Goal: Task Accomplishment & Management: Manage account settings

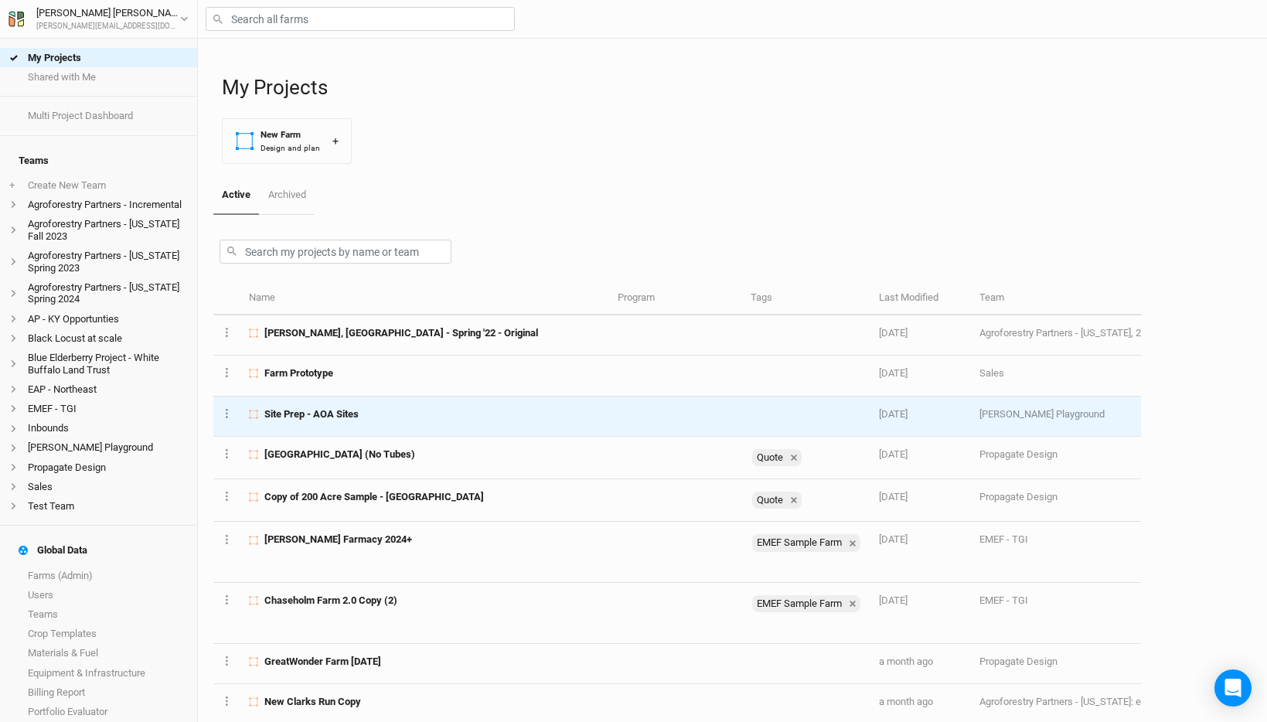
click at [361, 408] on div "Site Prep - AOA Sites" at bounding box center [424, 414] width 351 height 14
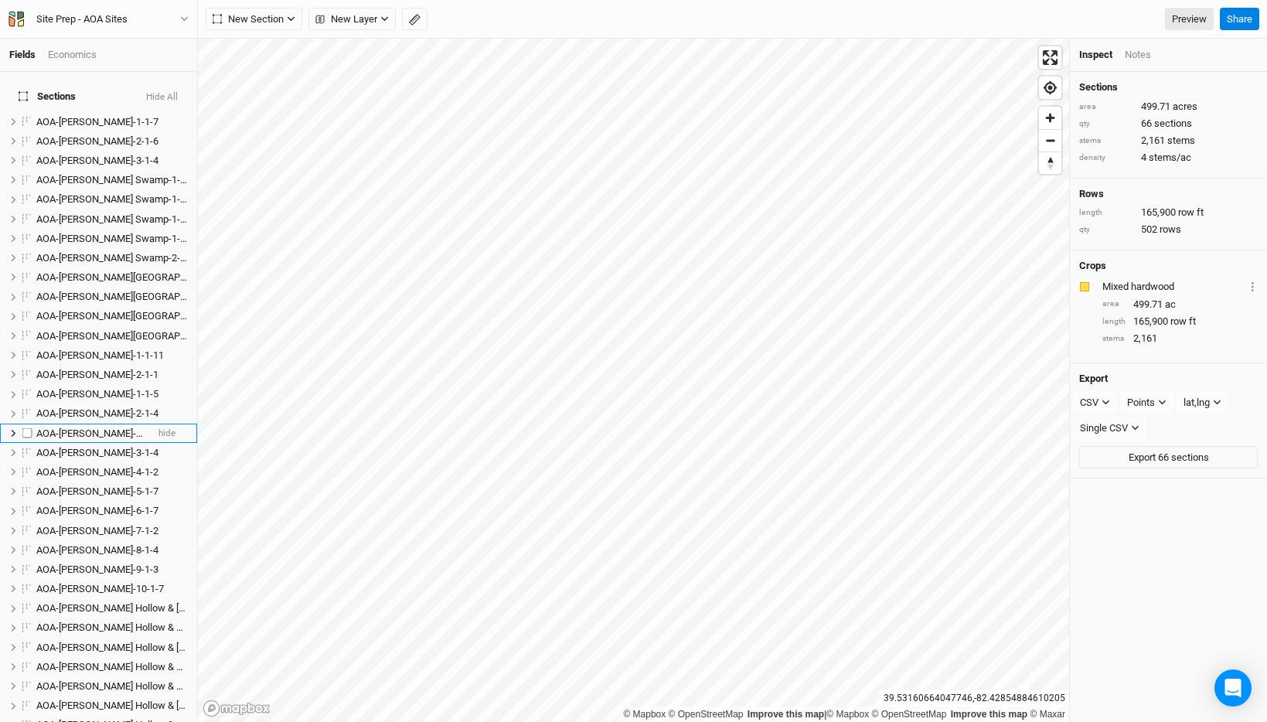
scroll to position [910, 0]
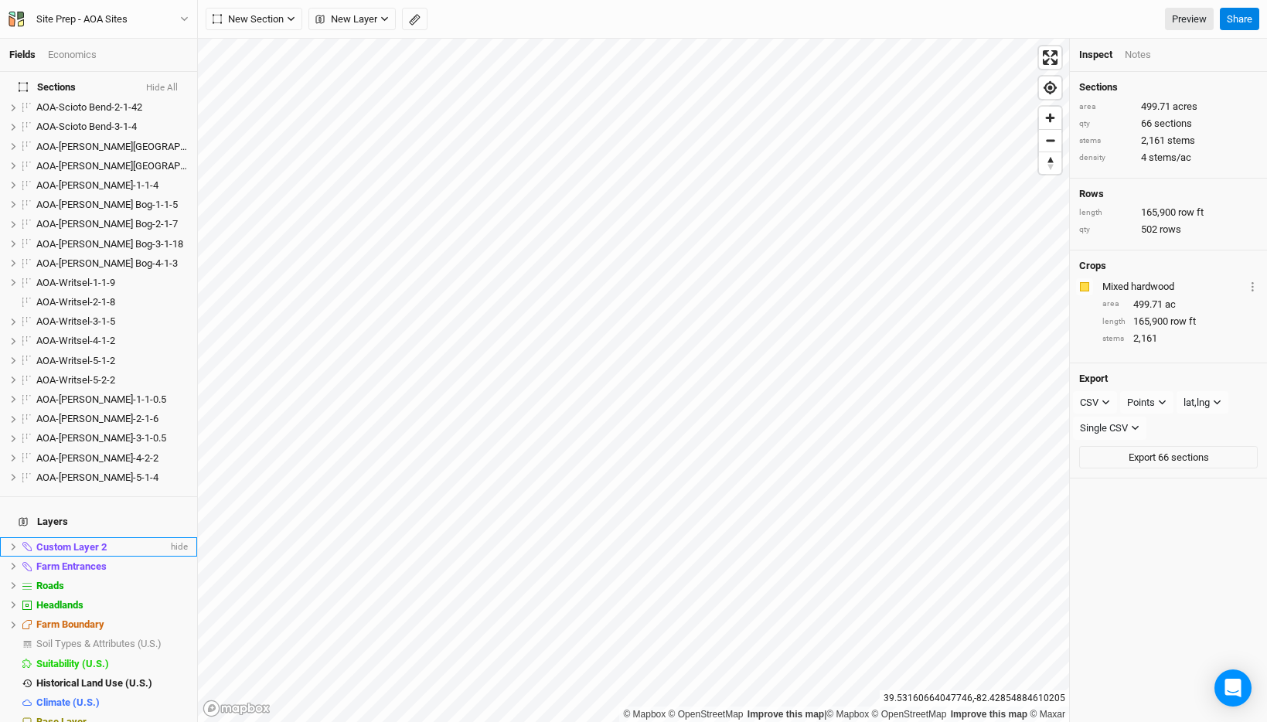
click at [77, 541] on span "Custom Layer 2" at bounding box center [71, 547] width 70 height 12
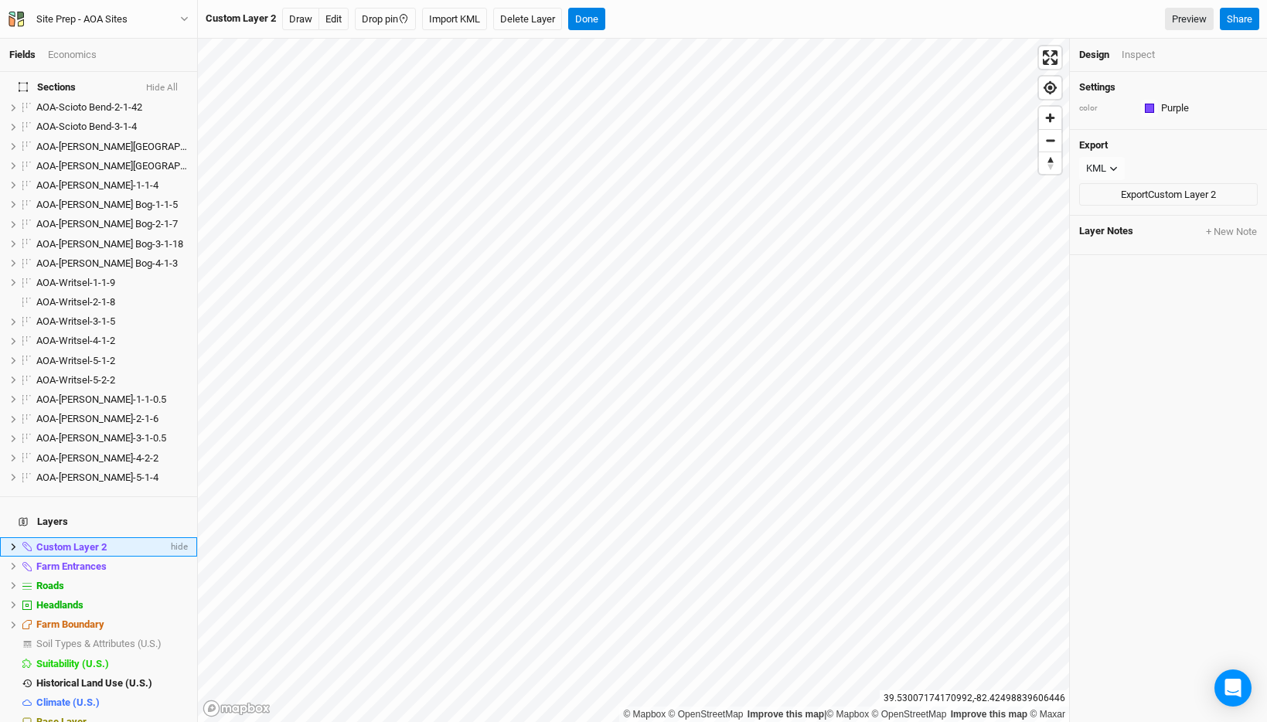
click at [9, 543] on icon at bounding box center [13, 547] width 9 height 9
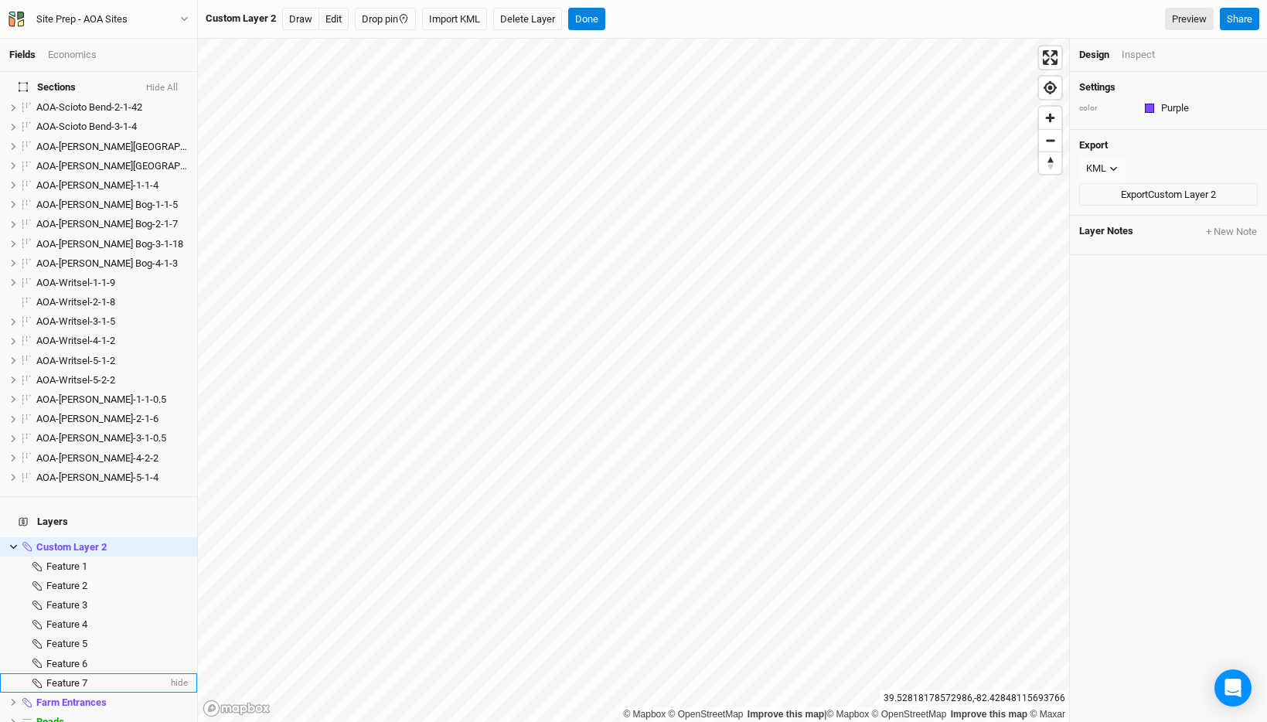
click at [83, 673] on li "Feature 7 hide" at bounding box center [98, 682] width 197 height 19
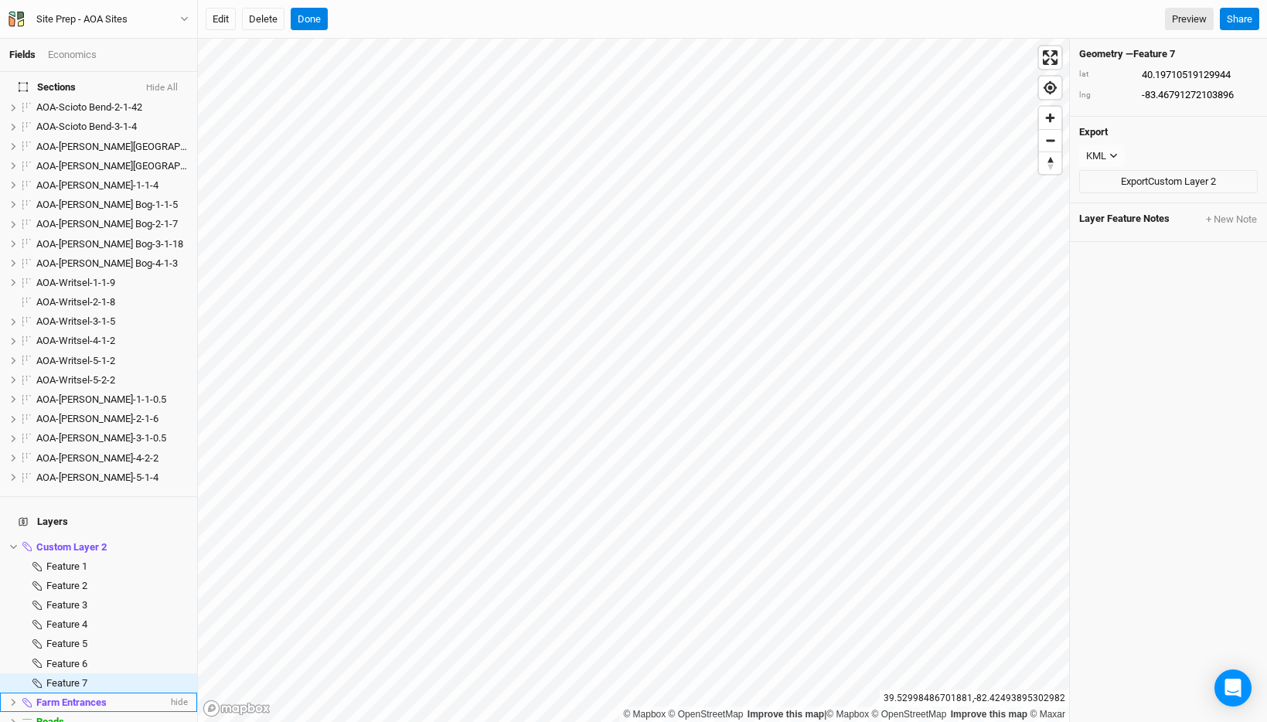
click at [76, 696] on span "Farm Entrances" at bounding box center [71, 702] width 70 height 12
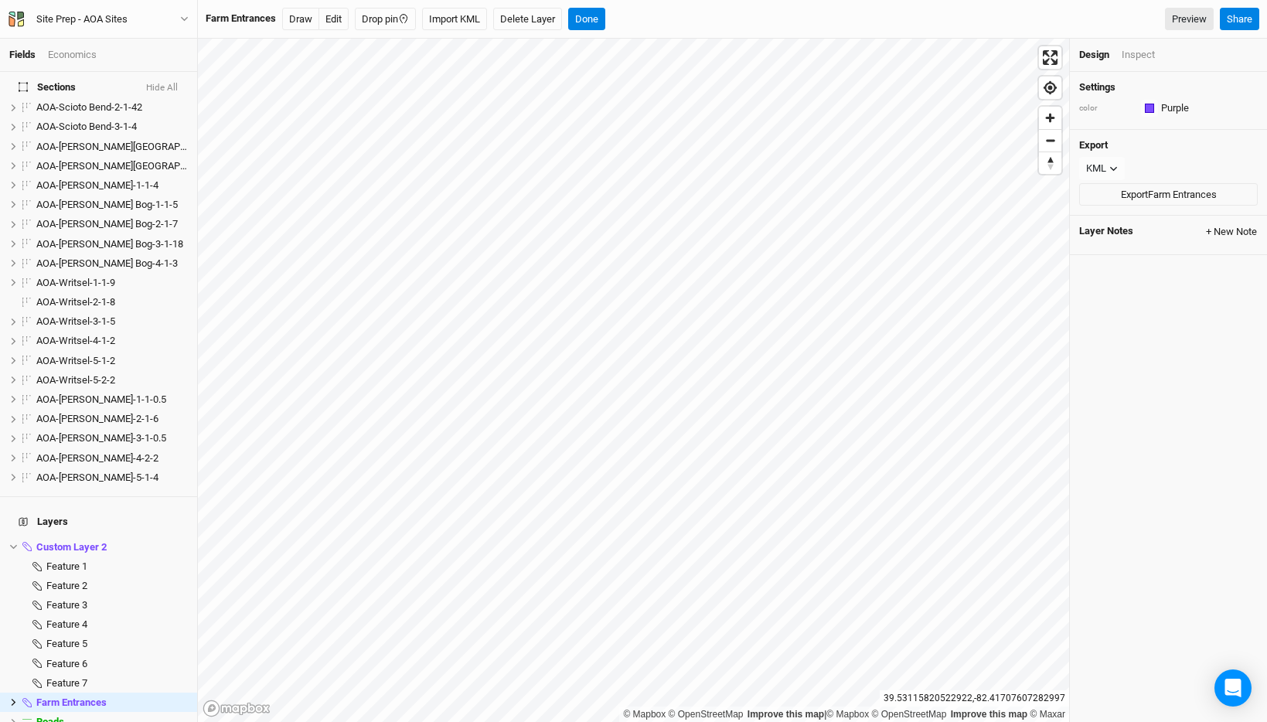
click at [1235, 230] on button "+ New Note" at bounding box center [1231, 232] width 53 height 14
click at [1041, 705] on button "Close" at bounding box center [1036, 703] width 29 height 18
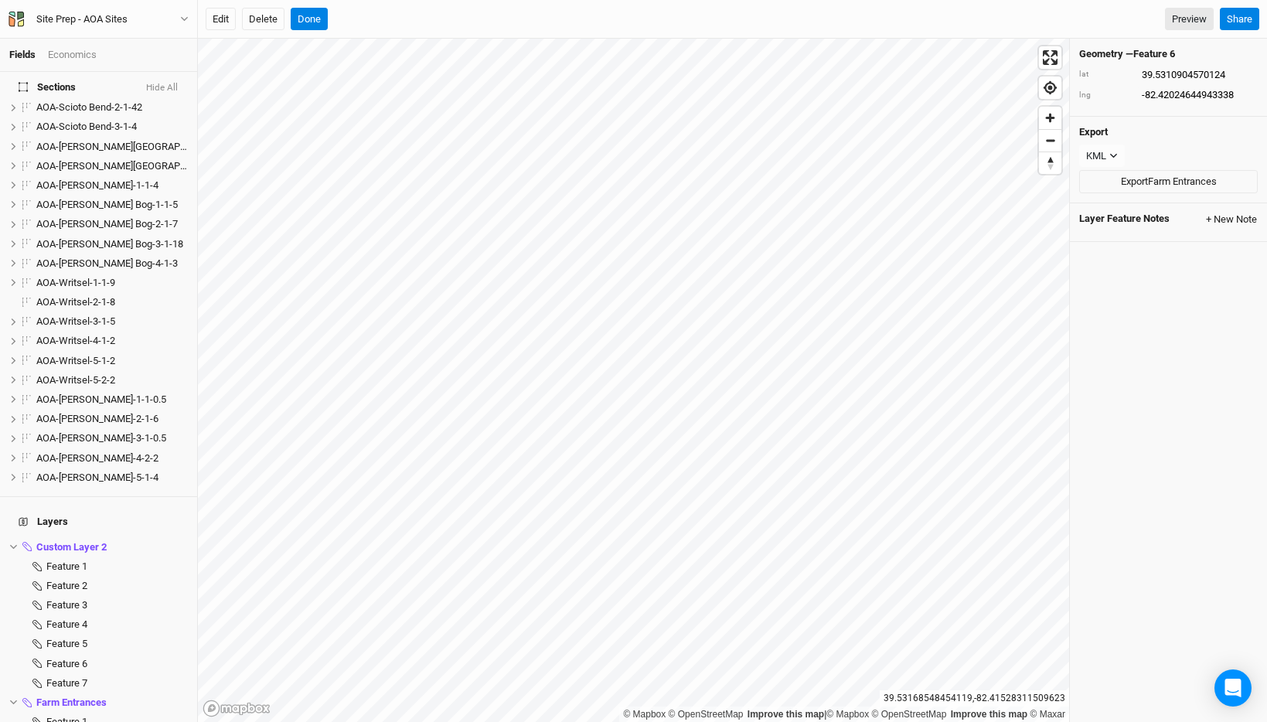
click at [1249, 213] on button "+ New Note" at bounding box center [1231, 220] width 53 height 14
type input "Status"
click at [869, 654] on textarea at bounding box center [902, 647] width 315 height 72
type textarea "Mowed Access is the issue"
click at [1029, 704] on button "Save & Close" at bounding box center [1017, 703] width 67 height 18
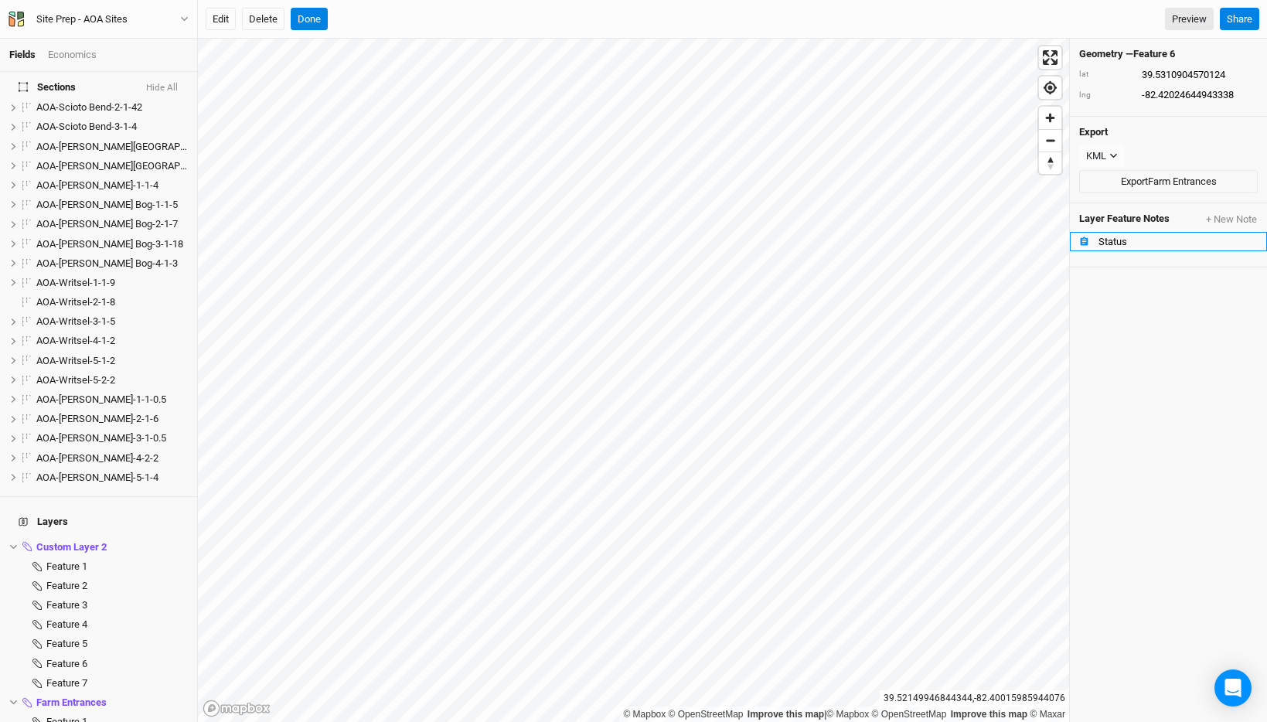
click at [1119, 240] on div "Status" at bounding box center [1177, 242] width 159 height 12
click at [1070, 232] on button "Farm Status" at bounding box center [1168, 241] width 197 height 19
type input "Farm Status"
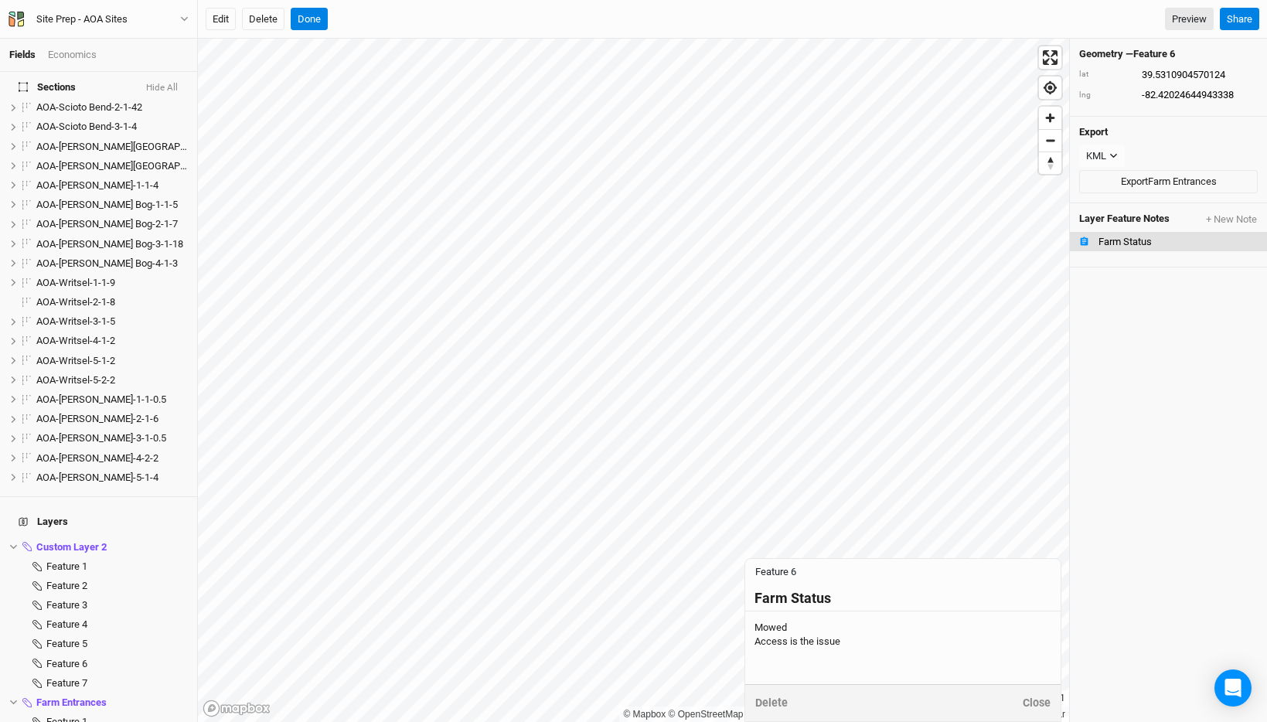
click at [862, 646] on div "Mowed Access is the issue" at bounding box center [902, 635] width 297 height 28
click at [819, 628] on textarea "Mowed Access is the issue" at bounding box center [902, 647] width 315 height 72
click at [870, 640] on textarea "Mowed Access is the issue" at bounding box center [902, 647] width 315 height 72
type textarea "Mowed Access is the issue Doable - maybe single shank"
click at [1006, 707] on button "Save & Close" at bounding box center [1017, 703] width 67 height 18
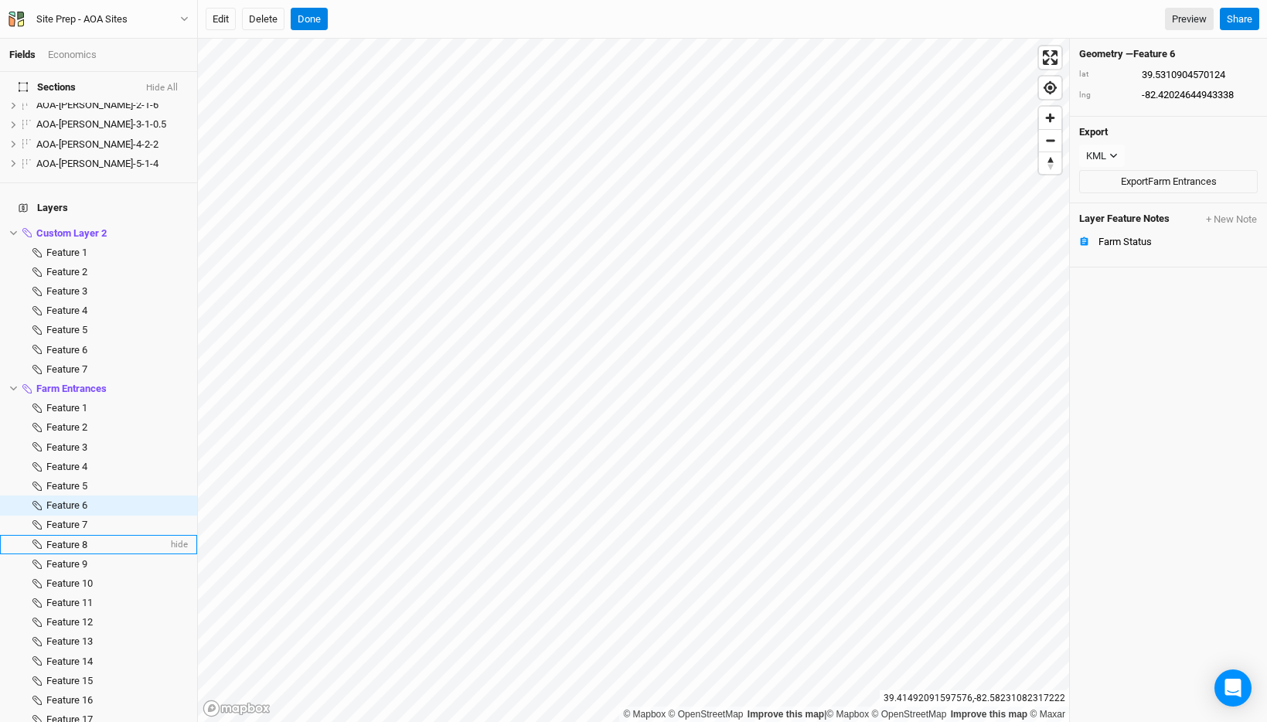
scroll to position [1303, 0]
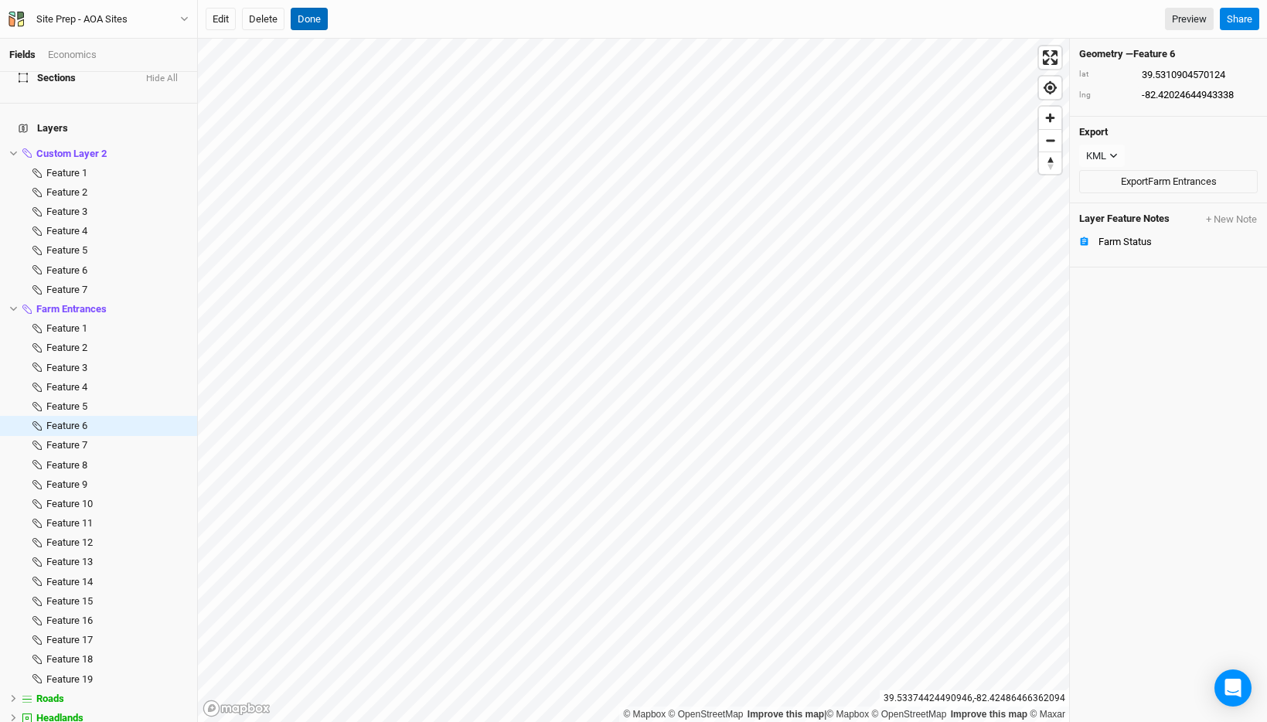
click at [307, 18] on button "Done" at bounding box center [309, 19] width 37 height 23
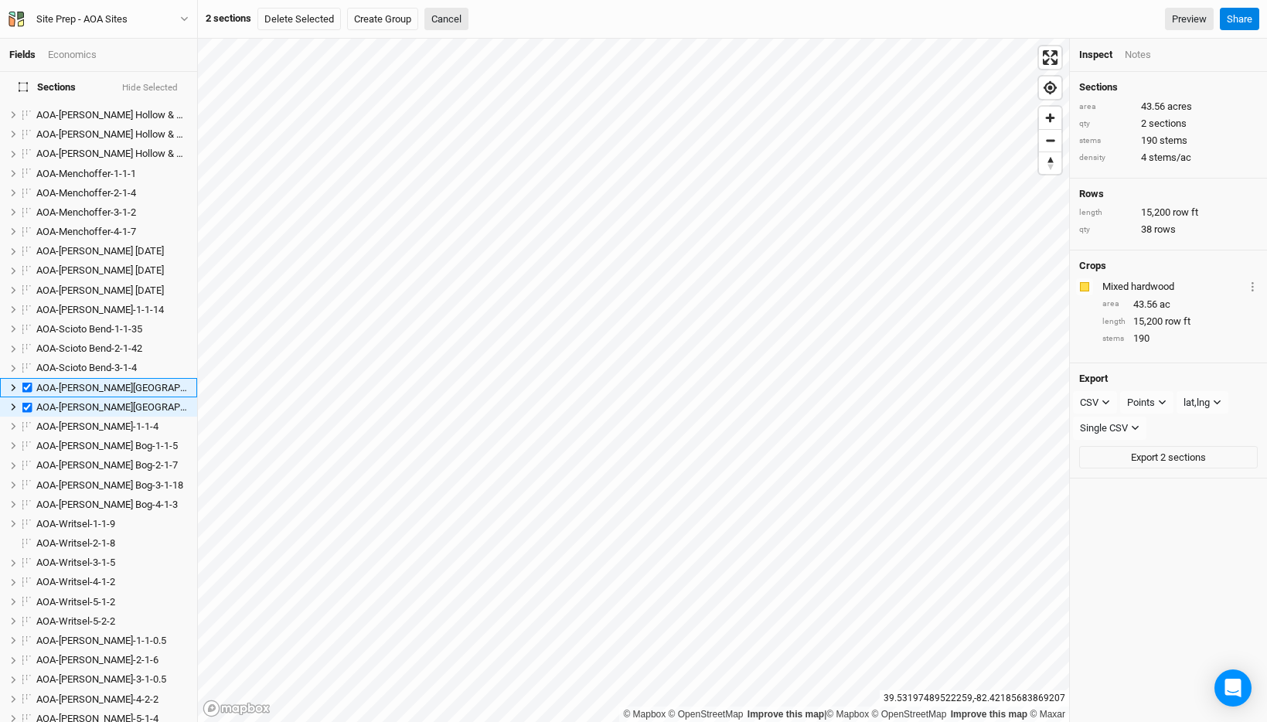
scroll to position [649, 0]
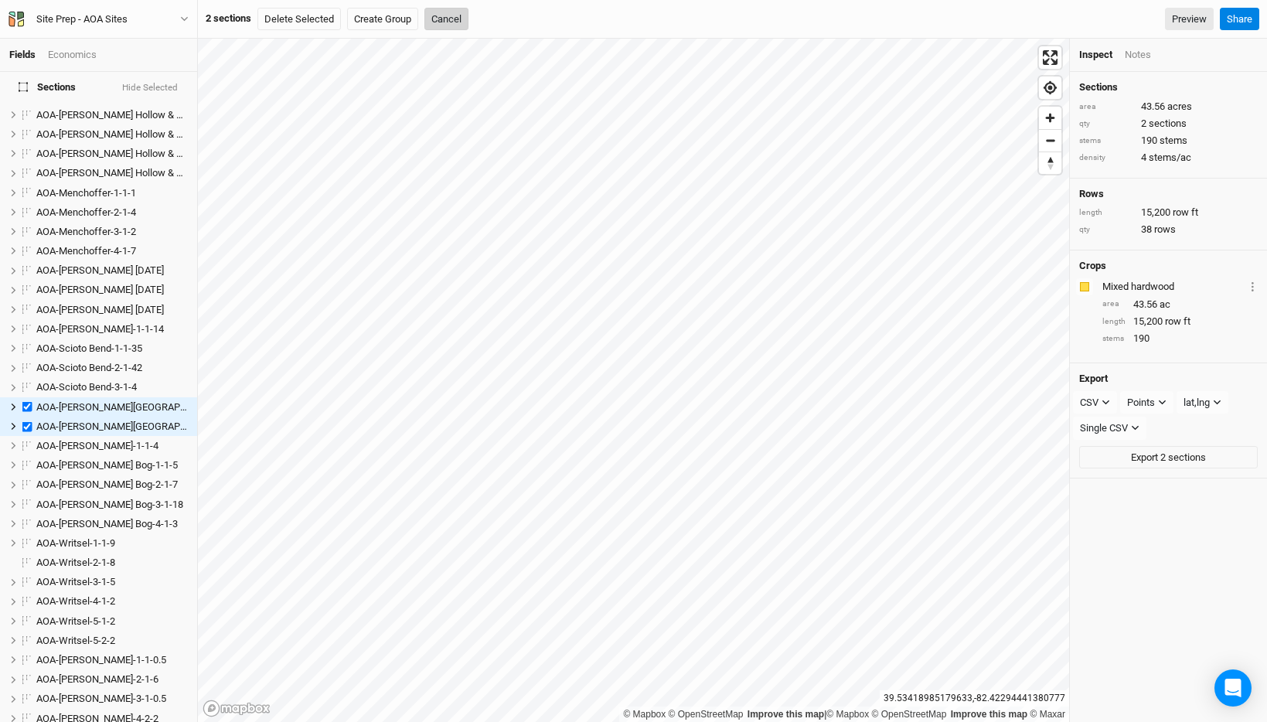
click at [461, 15] on button "Cancel" at bounding box center [446, 19] width 44 height 23
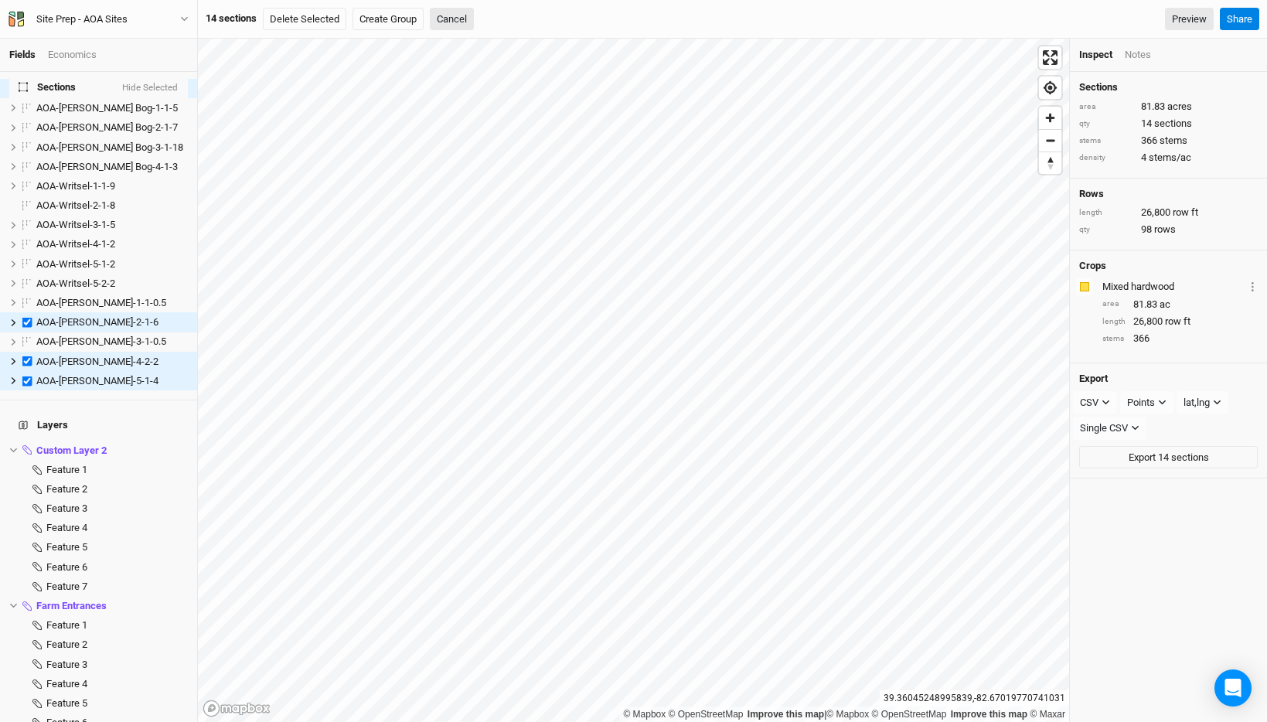
scroll to position [1416, 0]
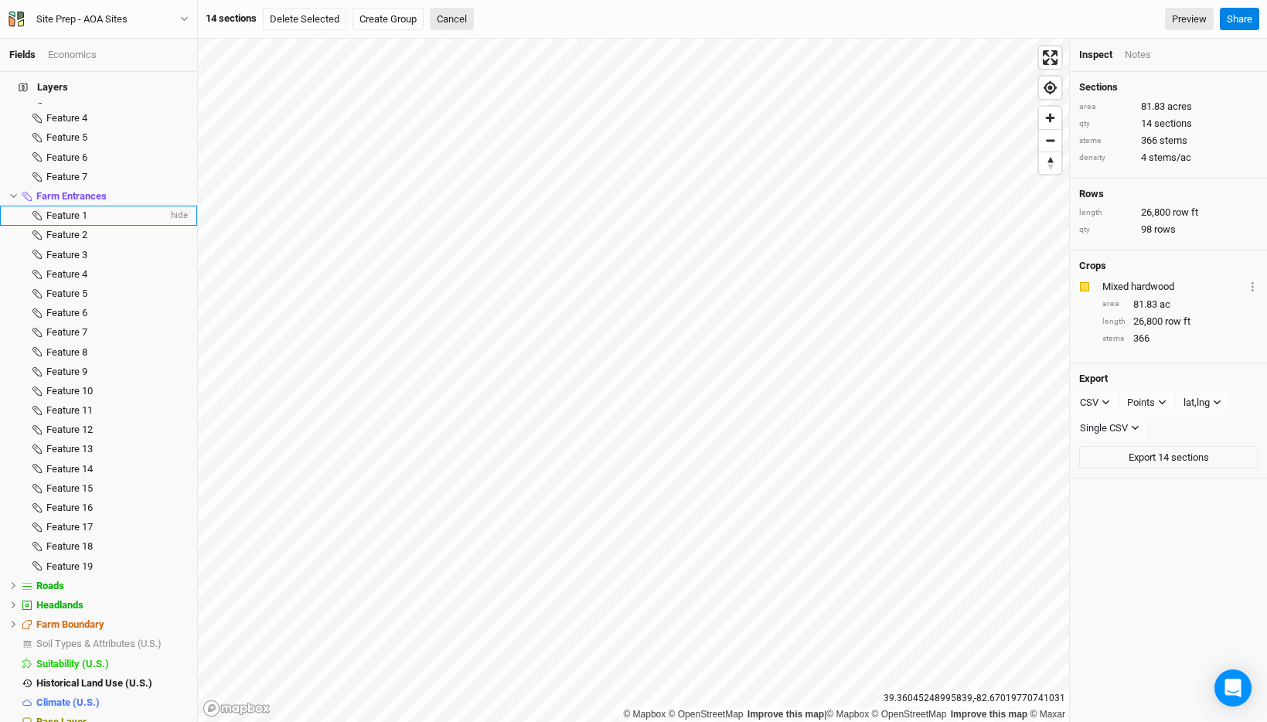
click at [100, 209] on div "Feature 1" at bounding box center [106, 215] width 121 height 12
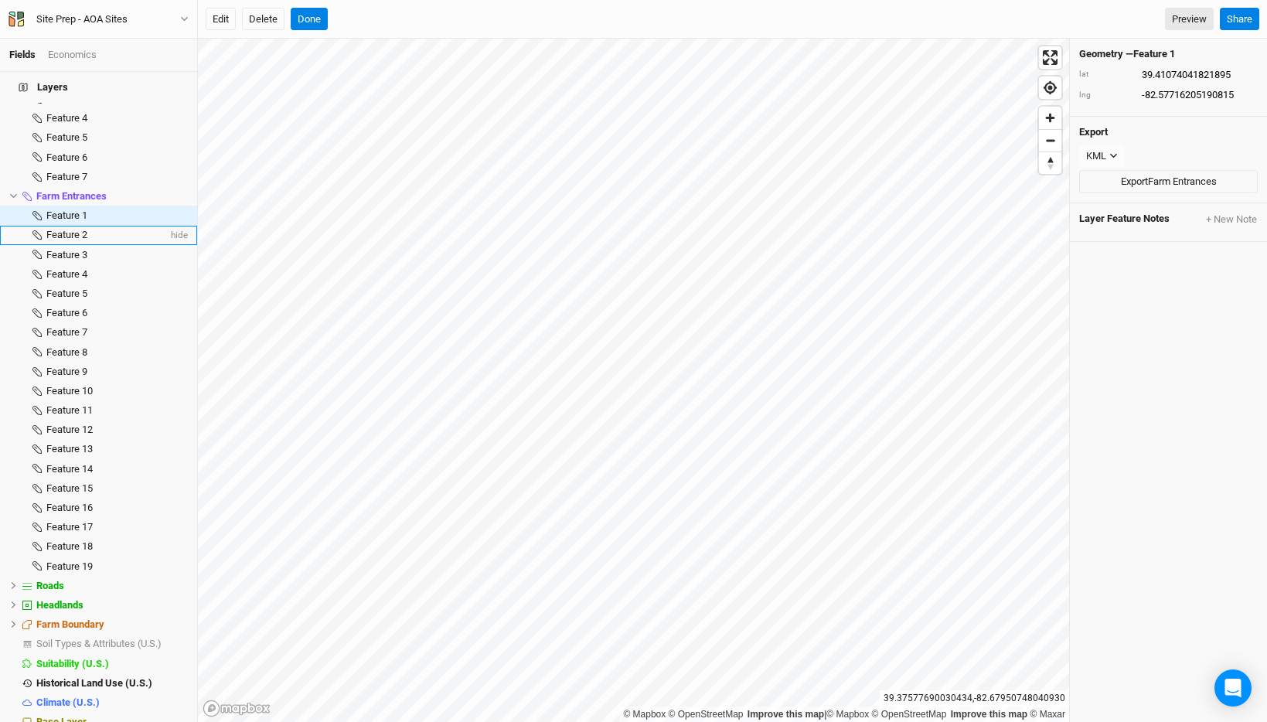
click at [77, 229] on span "Feature 2" at bounding box center [66, 235] width 41 height 12
type input "39.46864419209453"
type input "-82.74512662383198"
click at [91, 249] on div "Feature 3" at bounding box center [106, 255] width 121 height 12
type input "39.36267066640562"
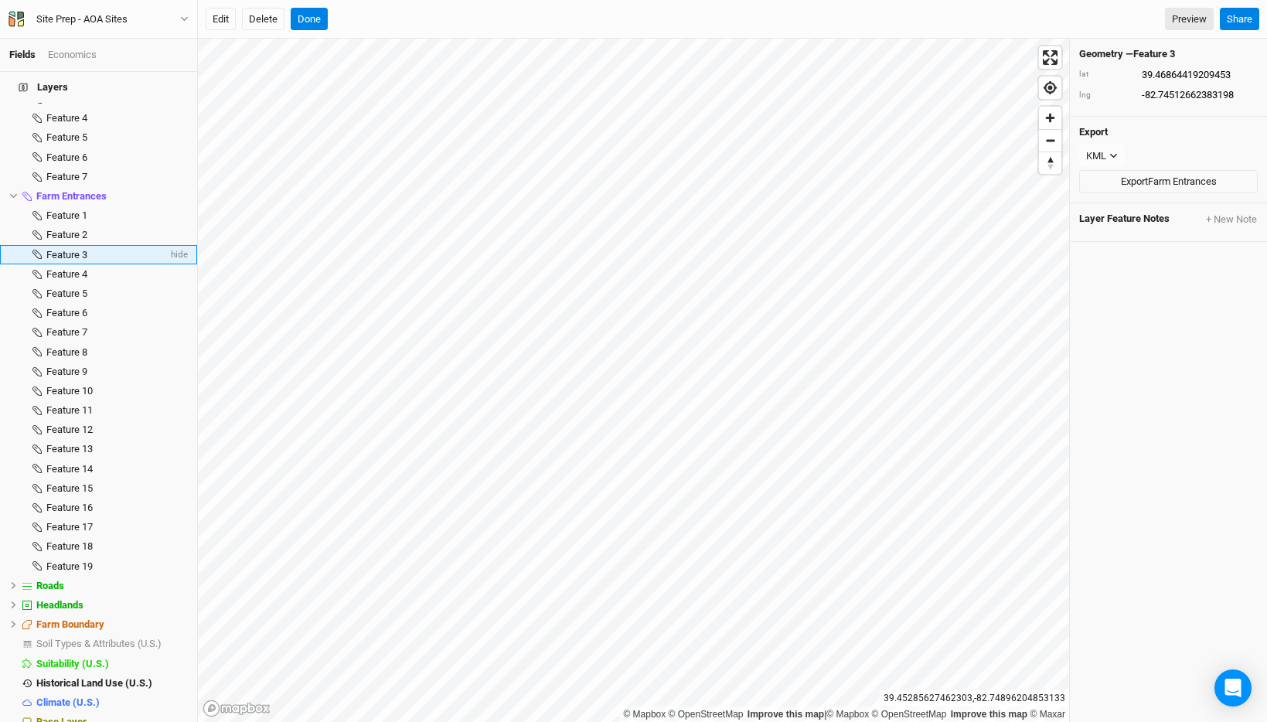
type input "-82.66124373803609"
click at [1224, 216] on button "+ New Note" at bounding box center [1231, 220] width 53 height 14
type input "Status"
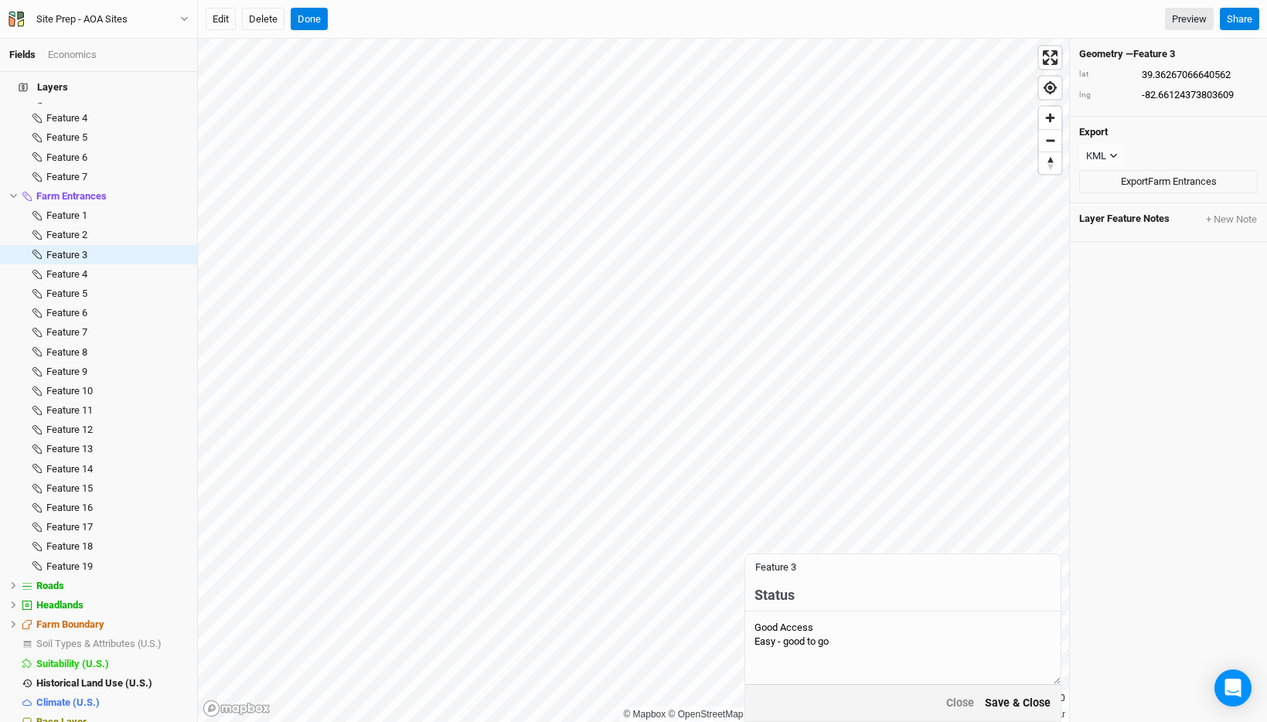
type textarea "Good Access Easy - good to go"
click at [1025, 695] on button "Save & Close" at bounding box center [1017, 703] width 67 height 18
click at [312, 8] on button "Done" at bounding box center [309, 19] width 37 height 23
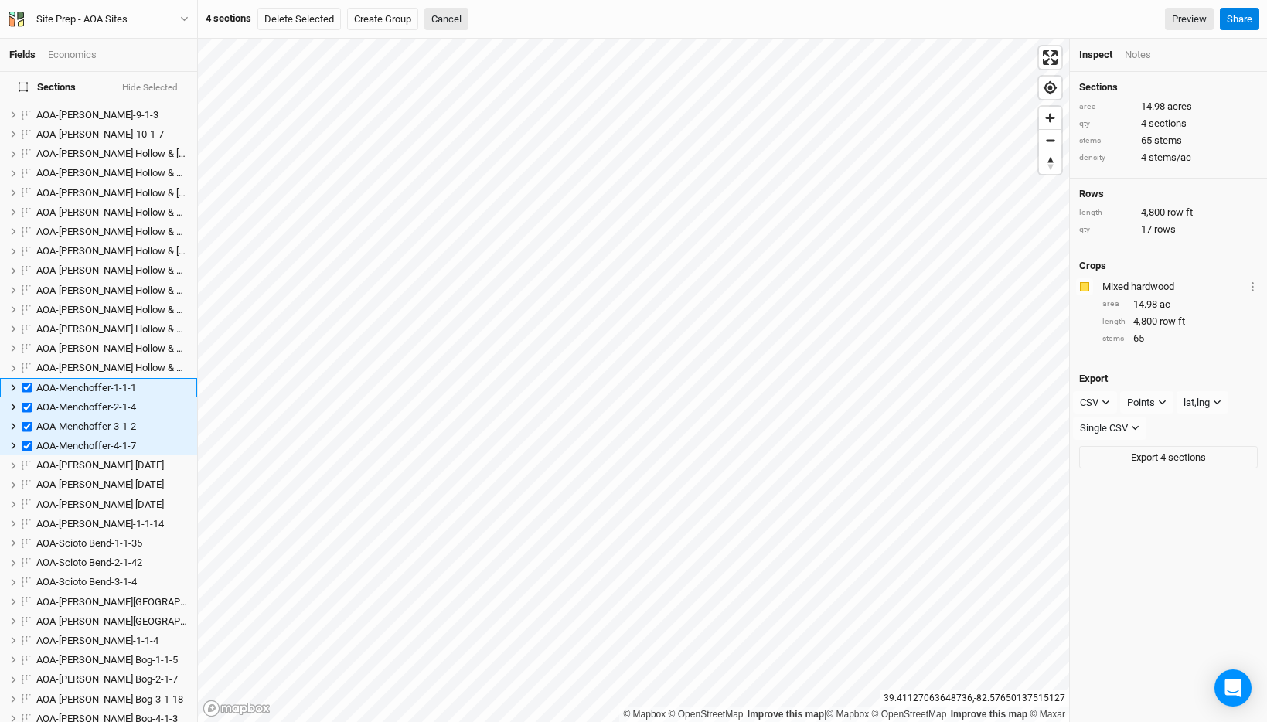
scroll to position [435, 0]
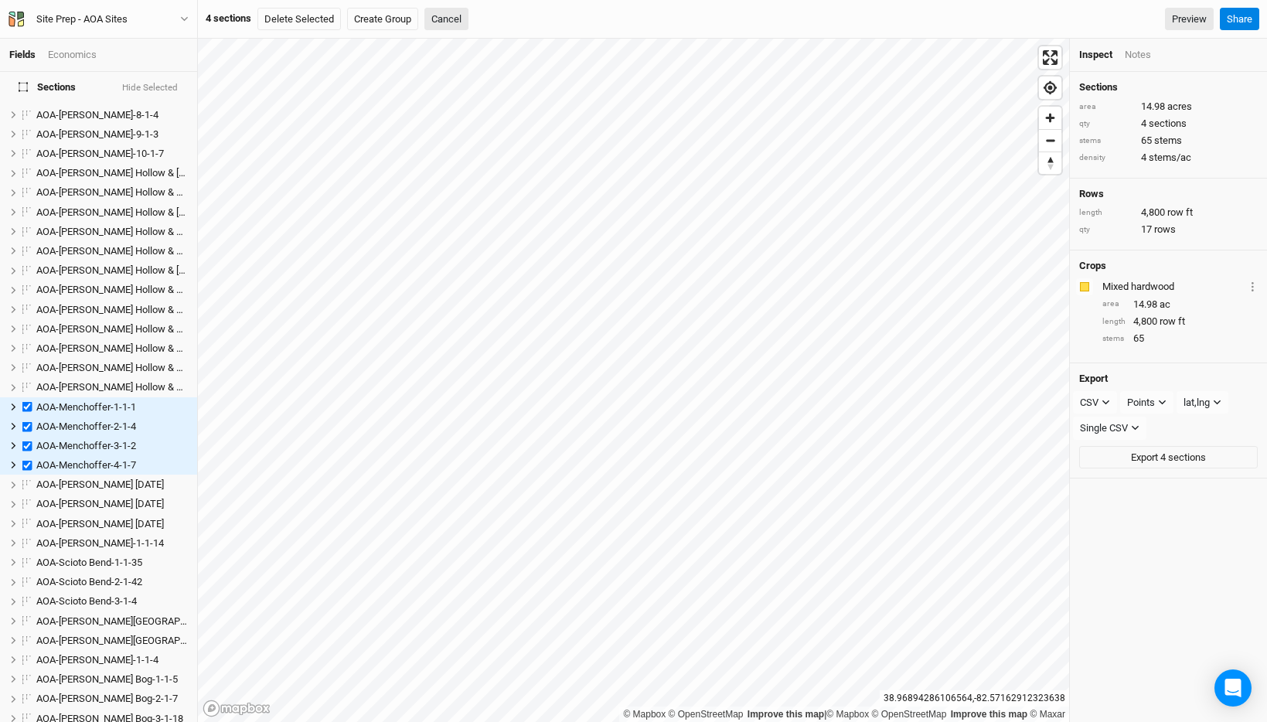
click at [665, 721] on html "Fields Economics Sections Hide Selected AOA-[PERSON_NAME]-1-1-7 hide AOA-[PERSO…" at bounding box center [633, 361] width 1267 height 722
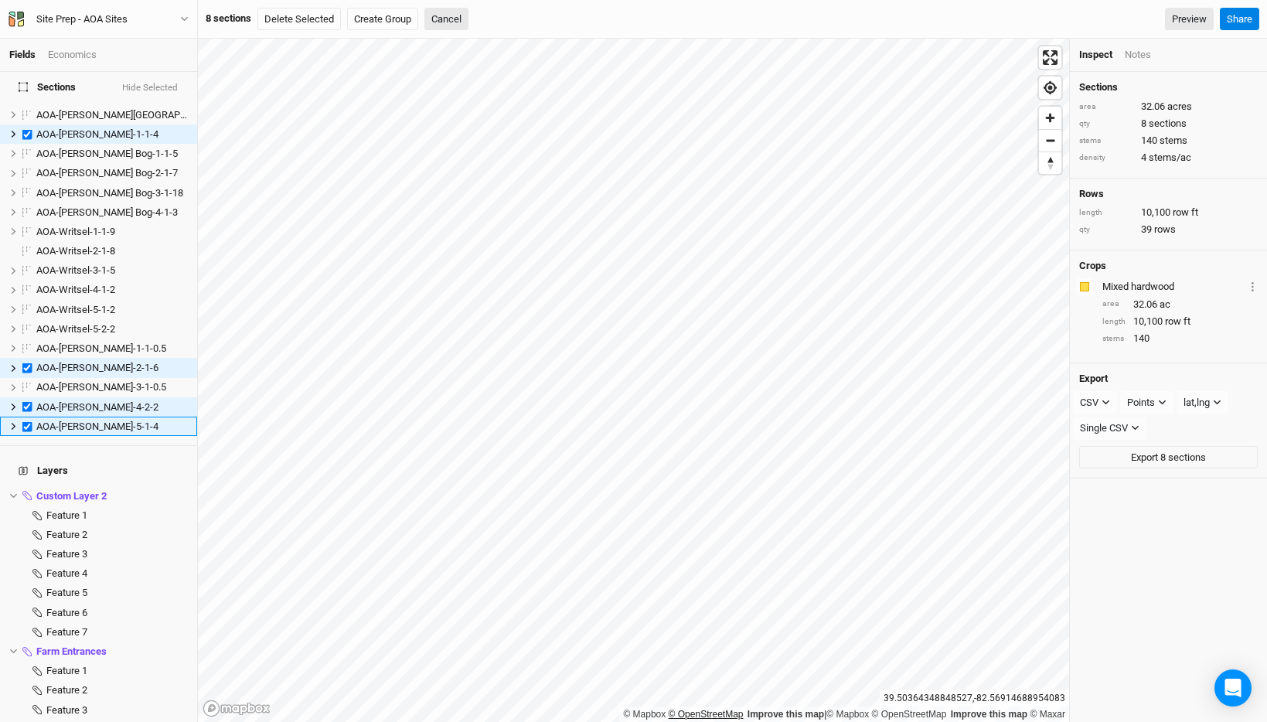
scroll to position [980, 0]
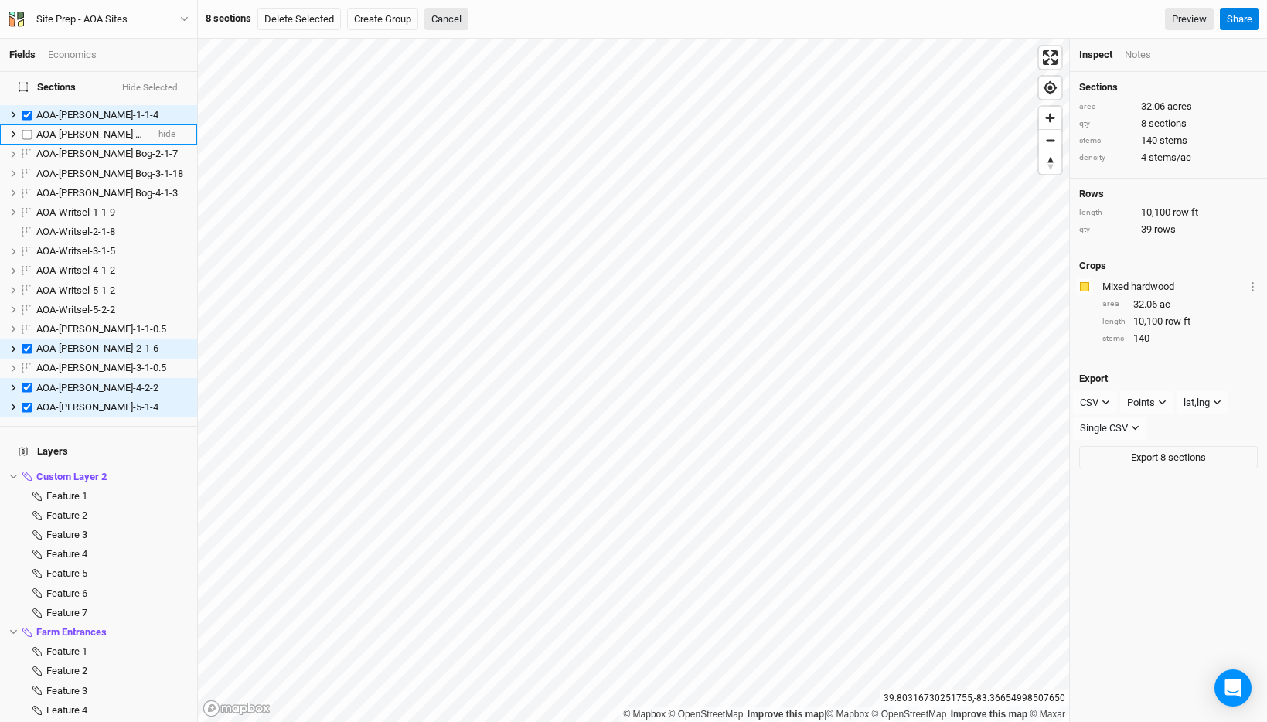
click at [68, 128] on span "AOA-[PERSON_NAME] Bog-1-1-5" at bounding box center [106, 134] width 141 height 12
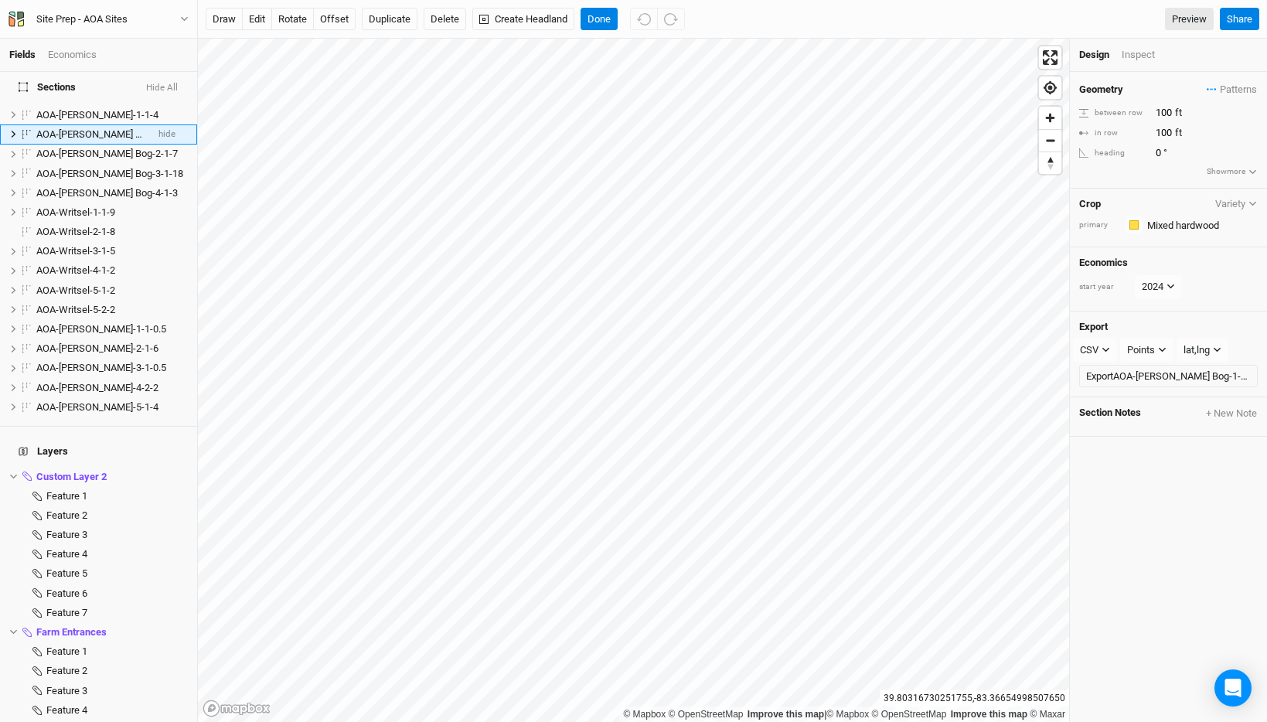
scroll to position [708, 0]
